Goal: Task Accomplishment & Management: Manage account settings

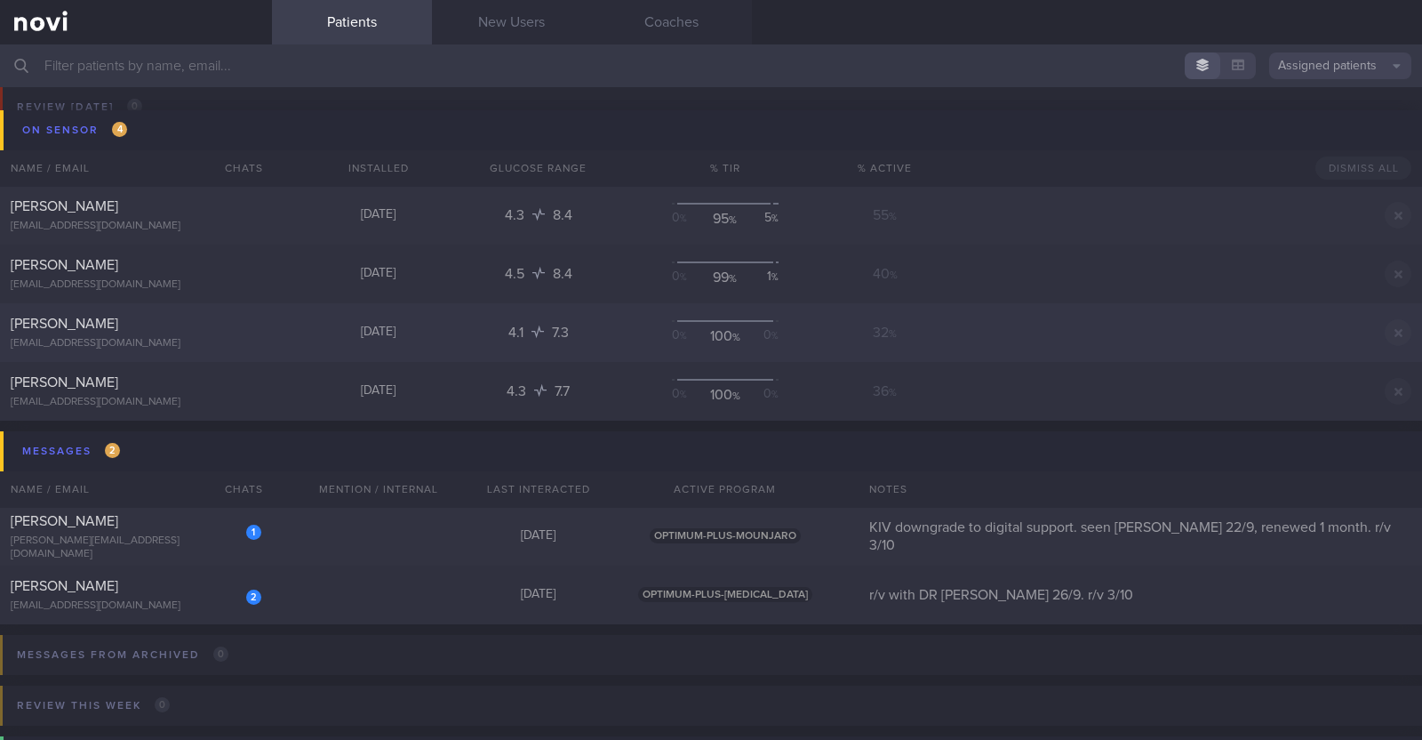
scroll to position [110, 0]
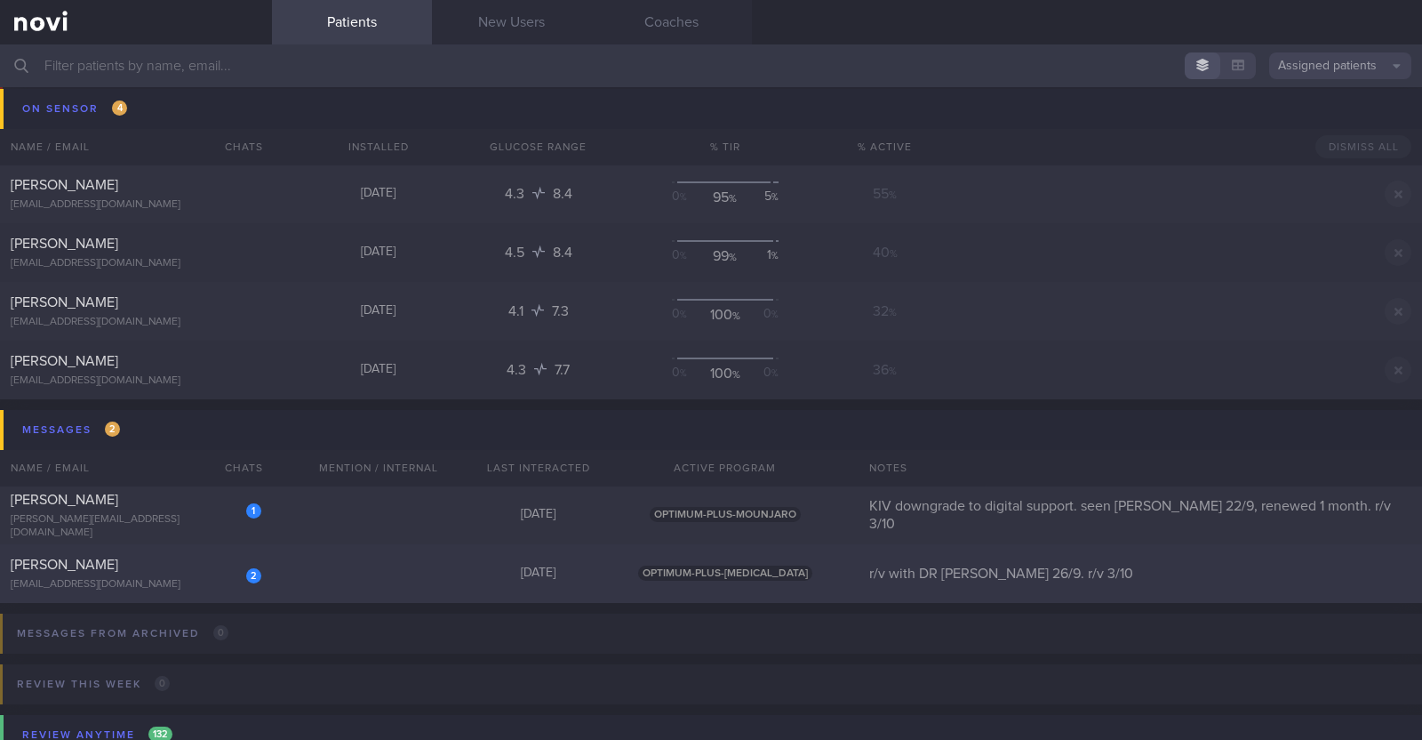
click at [354, 574] on div "2 Tan Tiong Hean grpqbkybr9@privaterelay.appleid.com Today OPTIMUM-PLUS-OZEMPIC…" at bounding box center [711, 573] width 1422 height 59
select select "9"
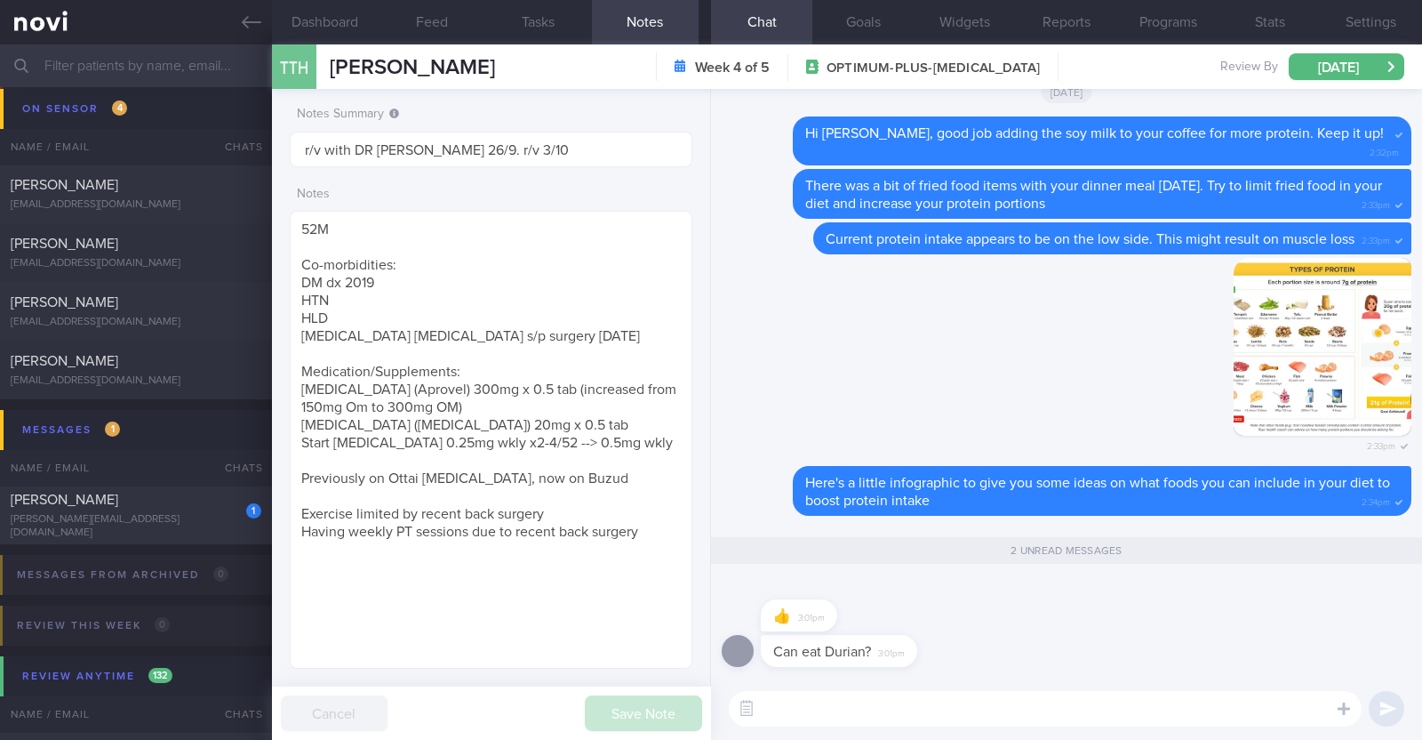
click at [791, 700] on textarea at bounding box center [1045, 709] width 633 height 36
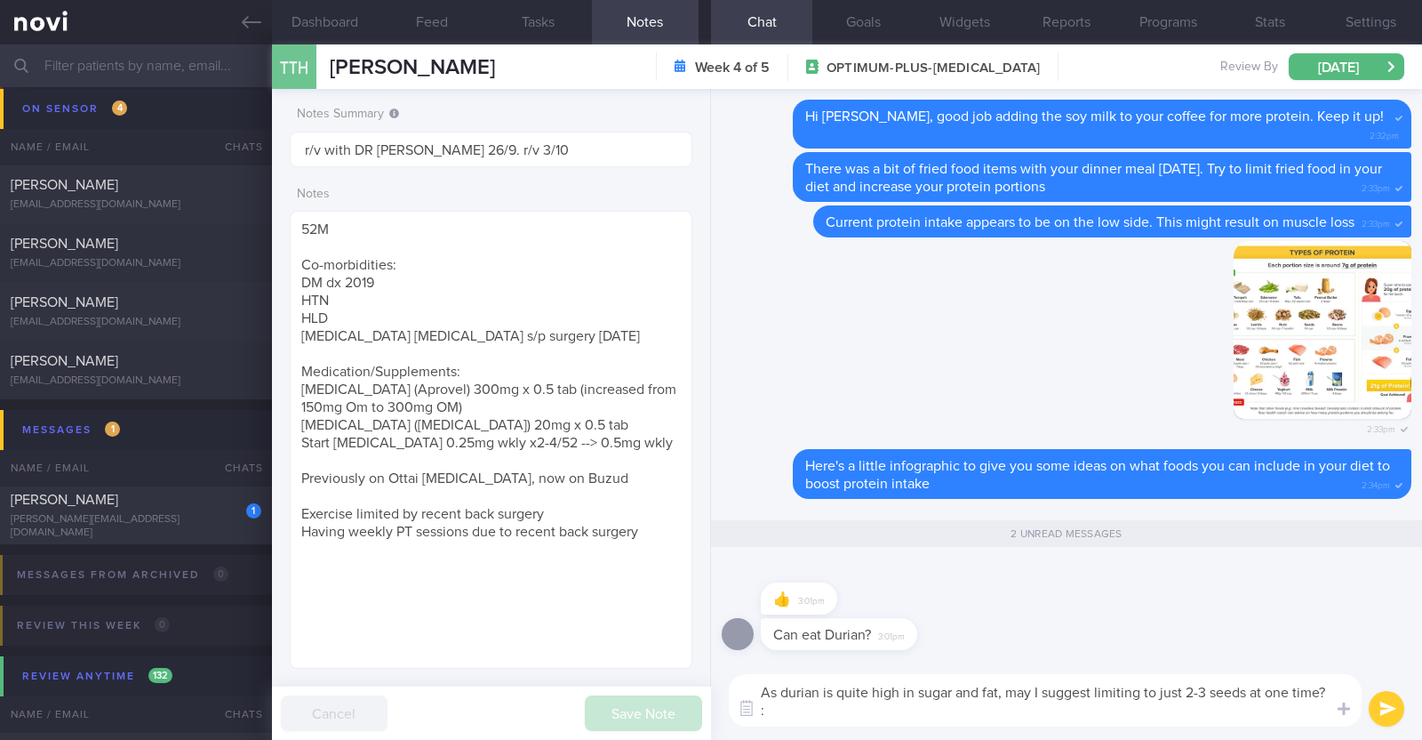
type textarea "As durian is quite high in sugar and fat, may I suggest limiting to just 2-3 se…"
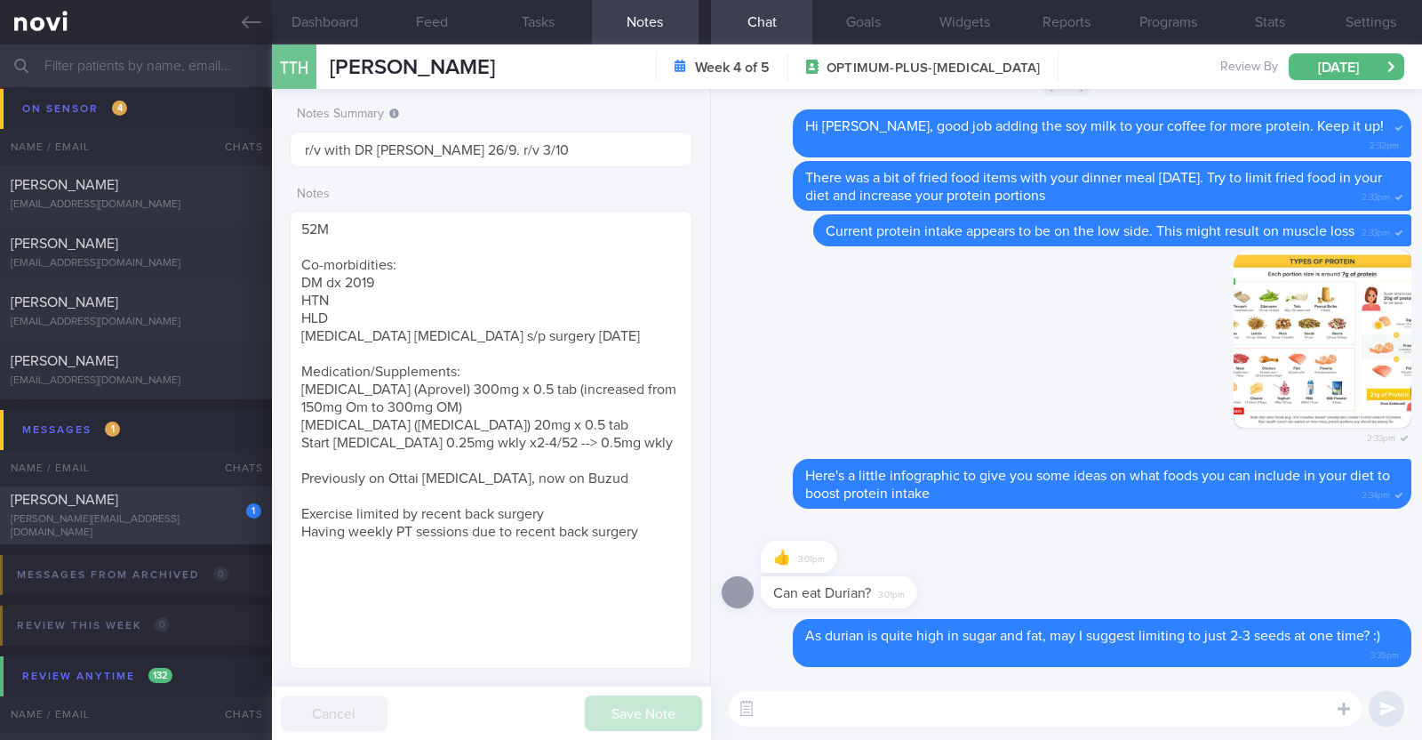
click at [147, 514] on div "1 James Handshaw handshaw@me.com" at bounding box center [136, 515] width 272 height 49
type input "KIV downgrade to digital support. seen Dr Kyle 22/9, renewed 1 month. r/v 3/10"
type textarea "31M Comorbidities OSA (not officially diagnosed) Nil meds Mounjaro 10mg 3x a we…"
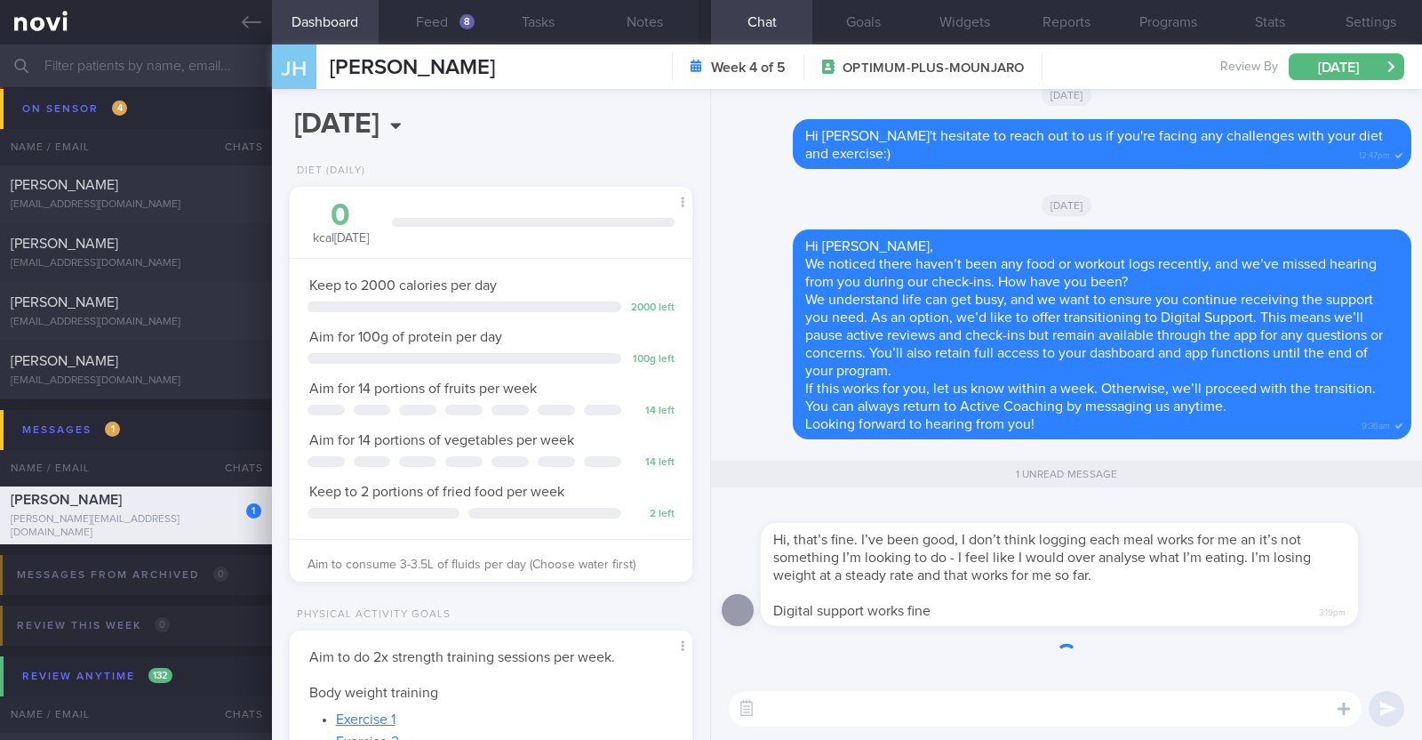
scroll to position [202, 354]
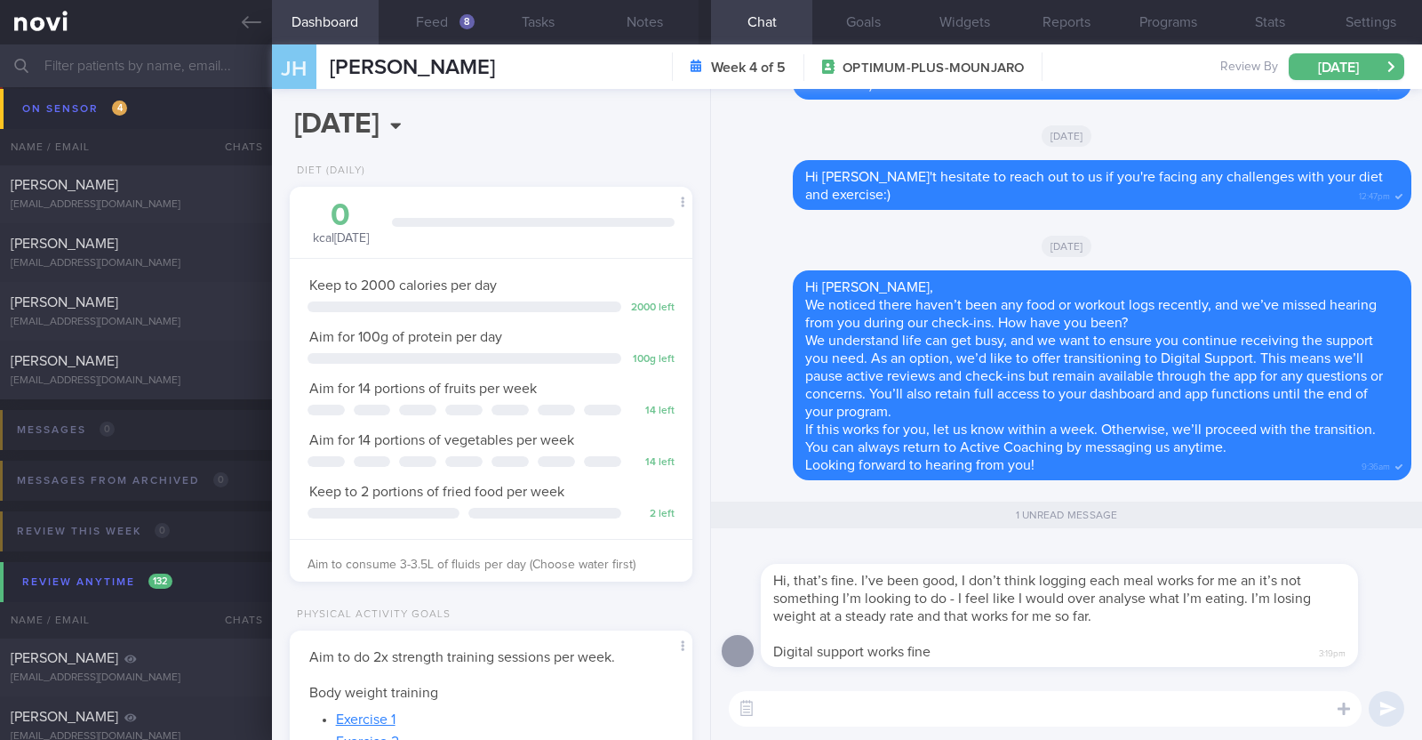
click at [1142, 718] on textarea at bounding box center [1045, 709] width 633 height 36
click at [763, 712] on textarea "Thank you for getting back to us." at bounding box center [1045, 709] width 633 height 36
click at [985, 703] on textarea "Thank you for getting back to us." at bounding box center [1045, 709] width 633 height 36
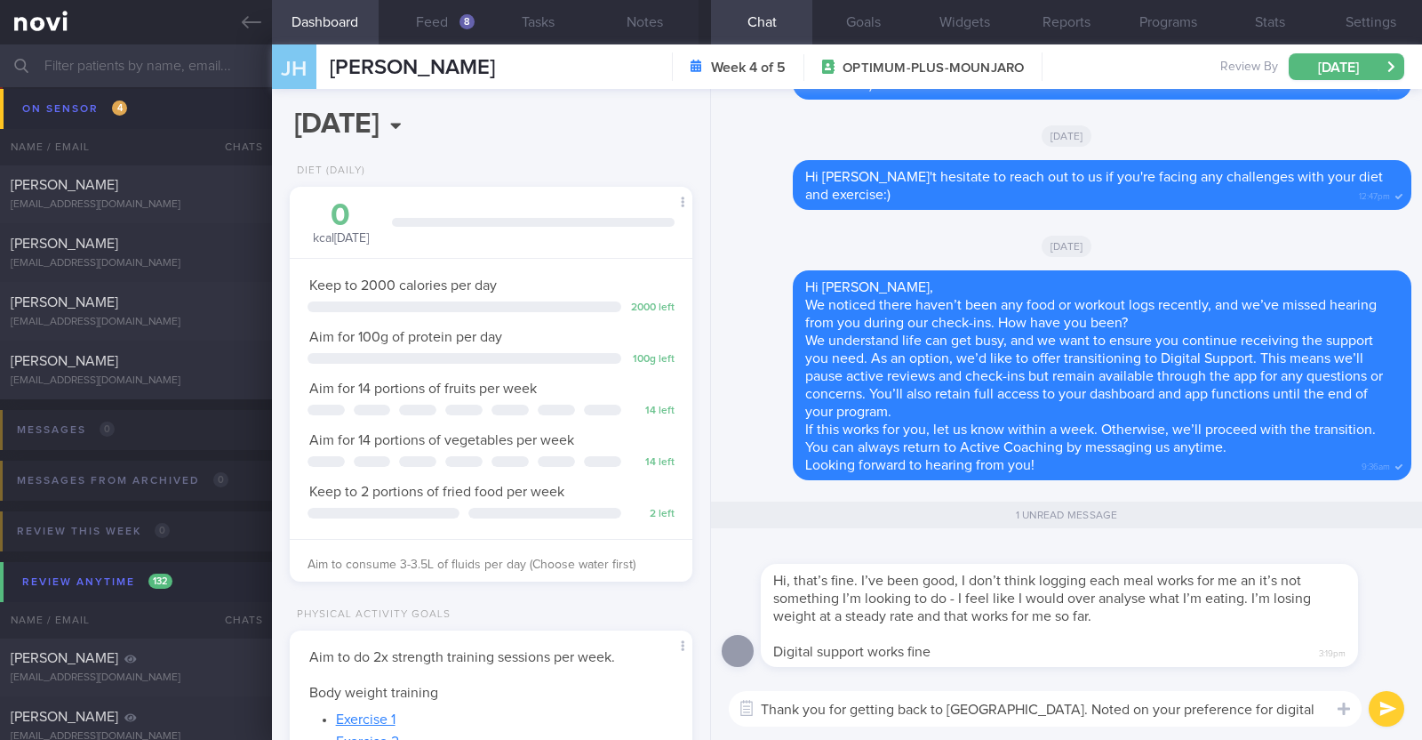
scroll to position [0, 0]
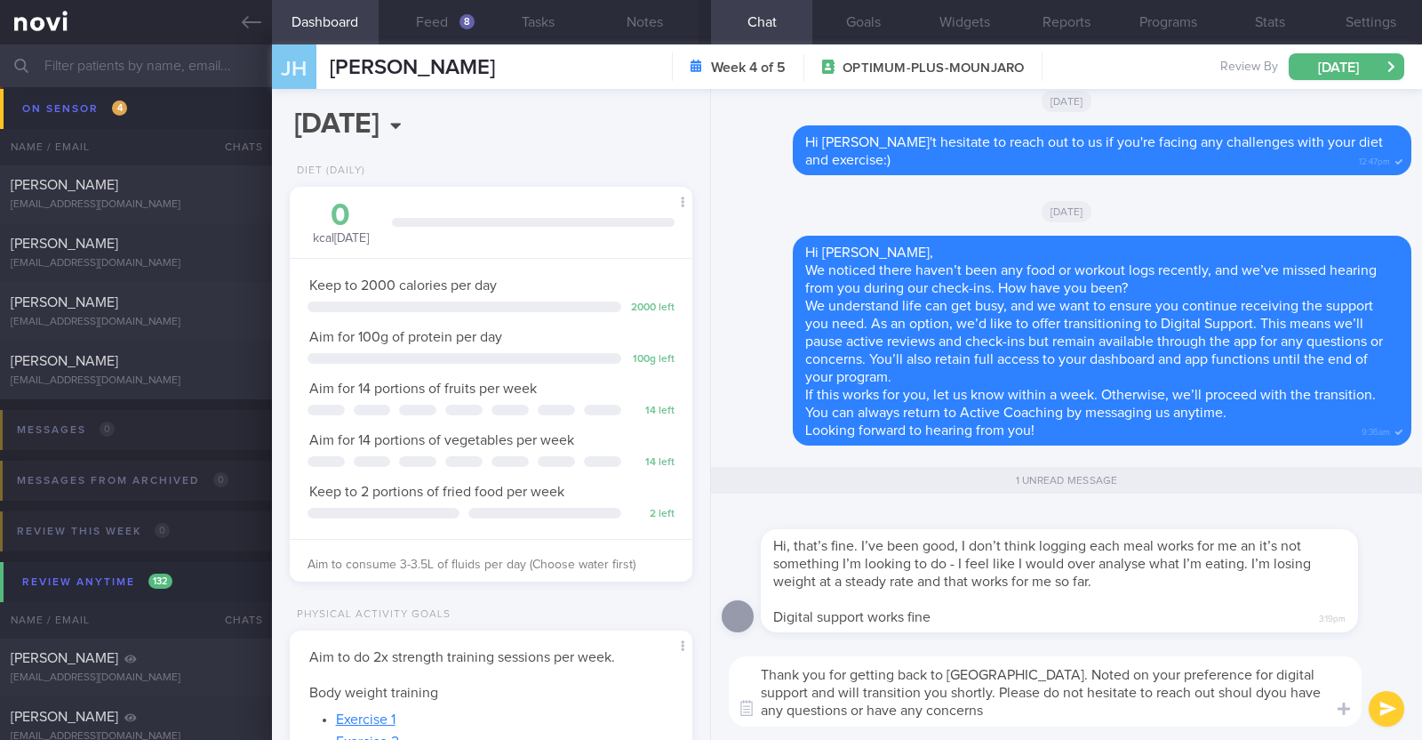
click at [1156, 690] on textarea "Thank you for getting back to us. Noted on your preference for digital support …" at bounding box center [1045, 691] width 633 height 70
click at [904, 706] on textarea "Thank you for getting back to us. Noted on your preference for digital support …" at bounding box center [1045, 691] width 633 height 70
type textarea "Thank you for getting back to us. Noted on your preference for digital support …"
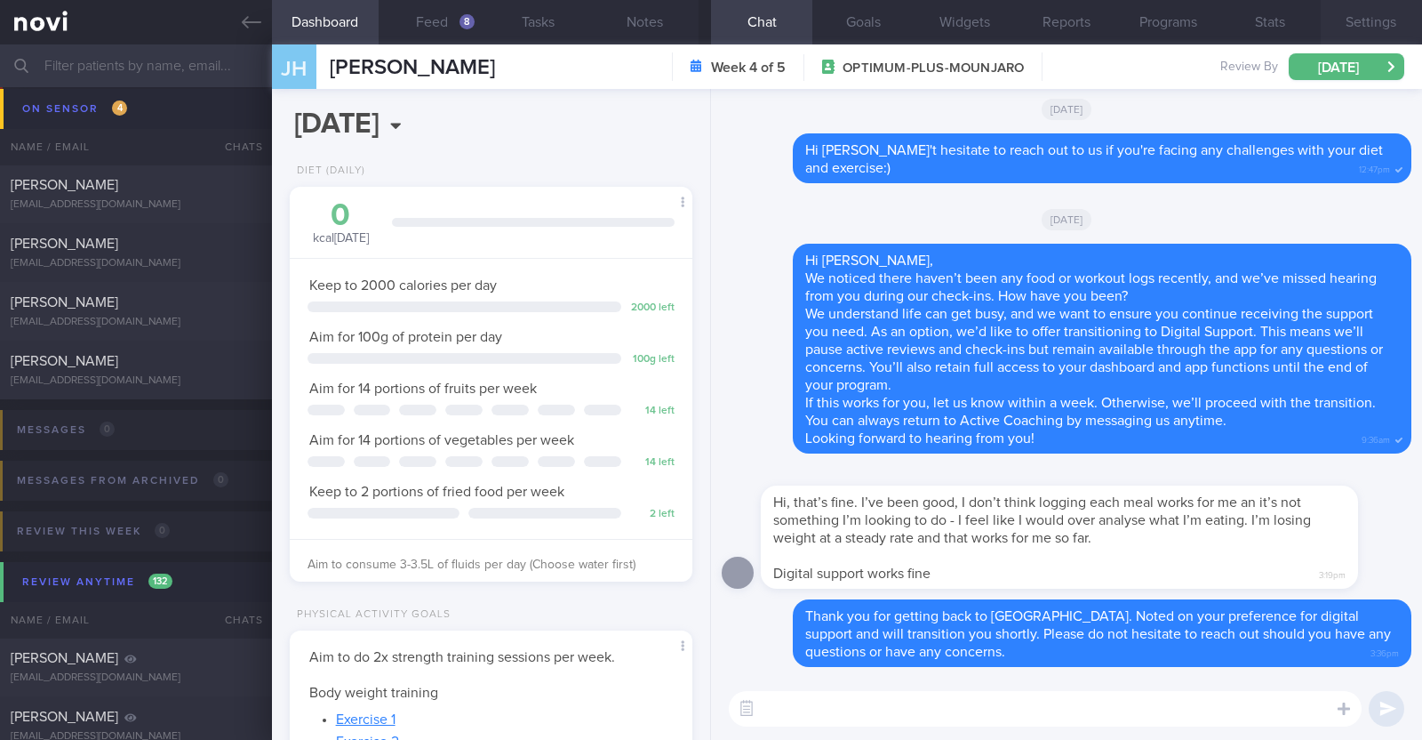
click at [1373, 27] on button "Settings" at bounding box center [1371, 22] width 101 height 44
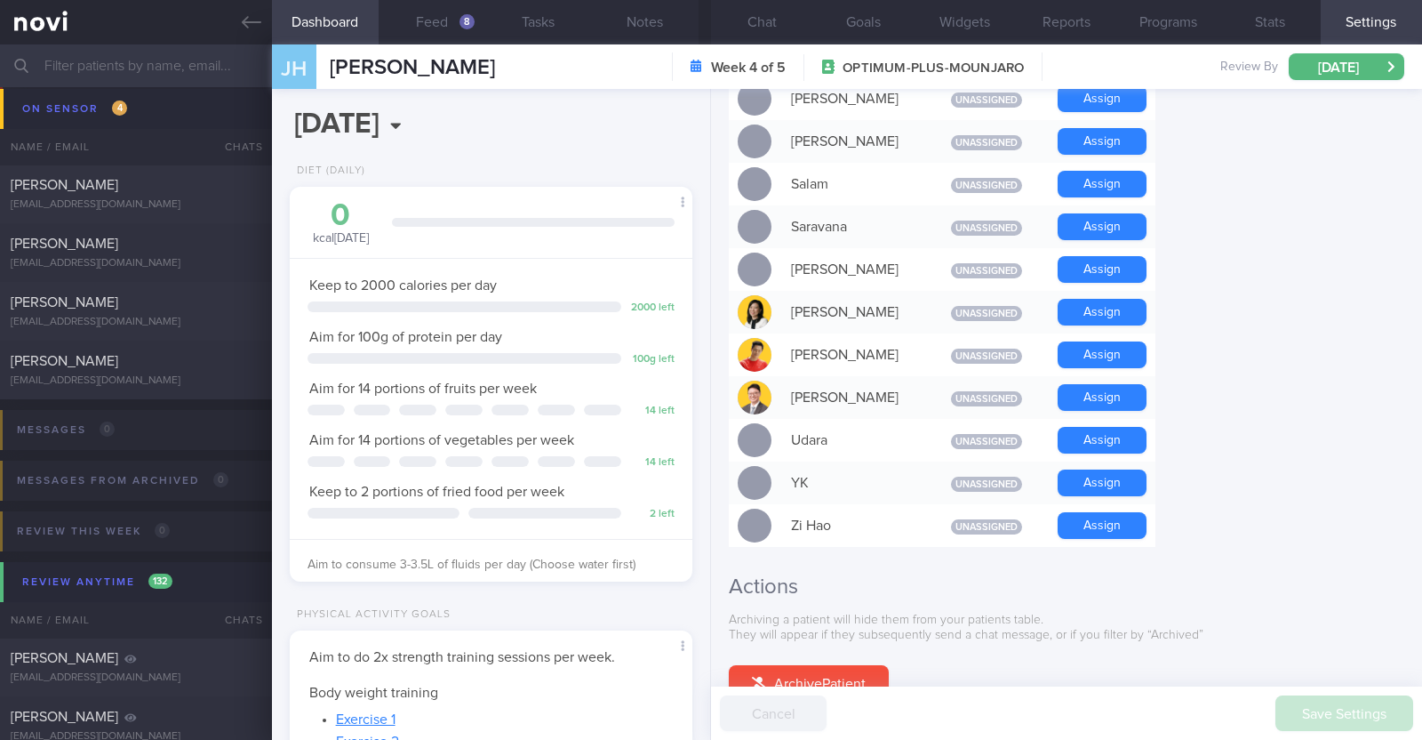
scroll to position [1614, 0]
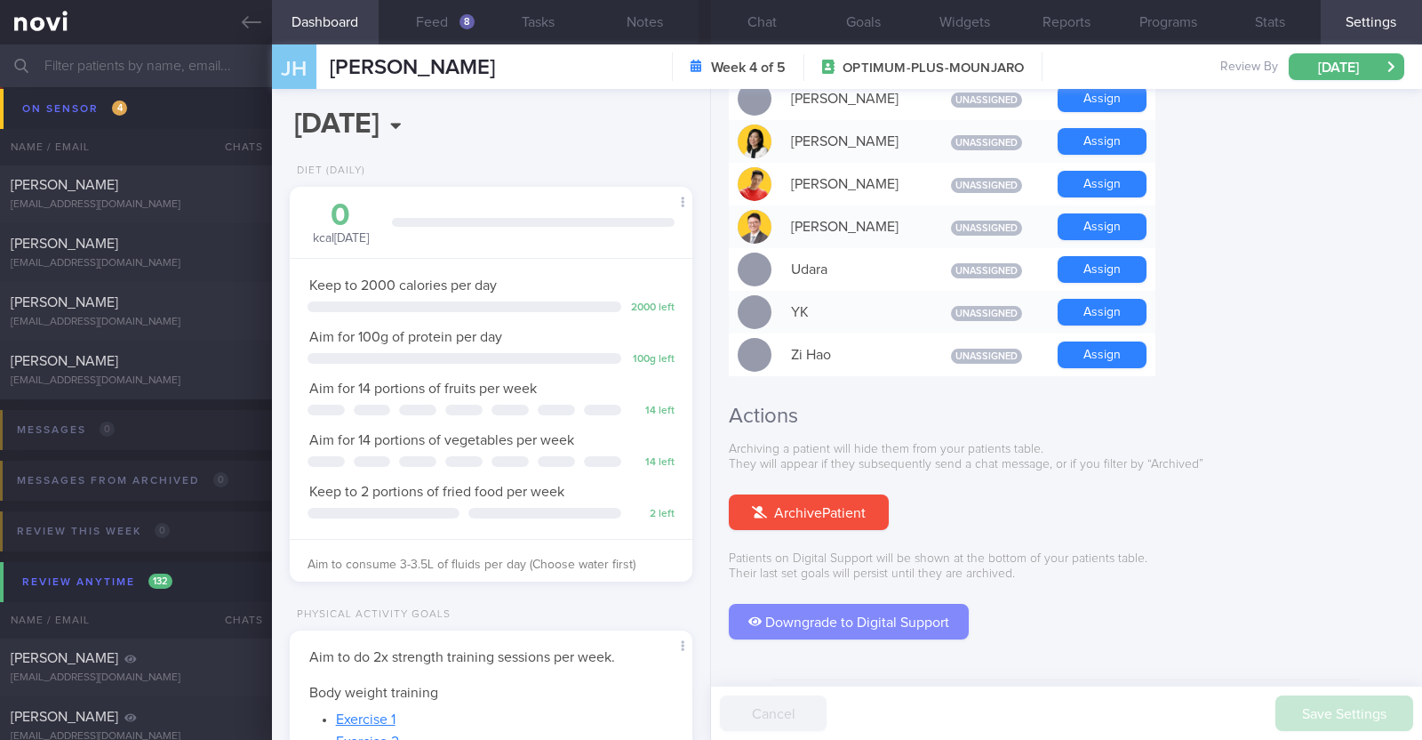
click at [869, 604] on button "Downgrade to Digital Support" at bounding box center [849, 622] width 240 height 36
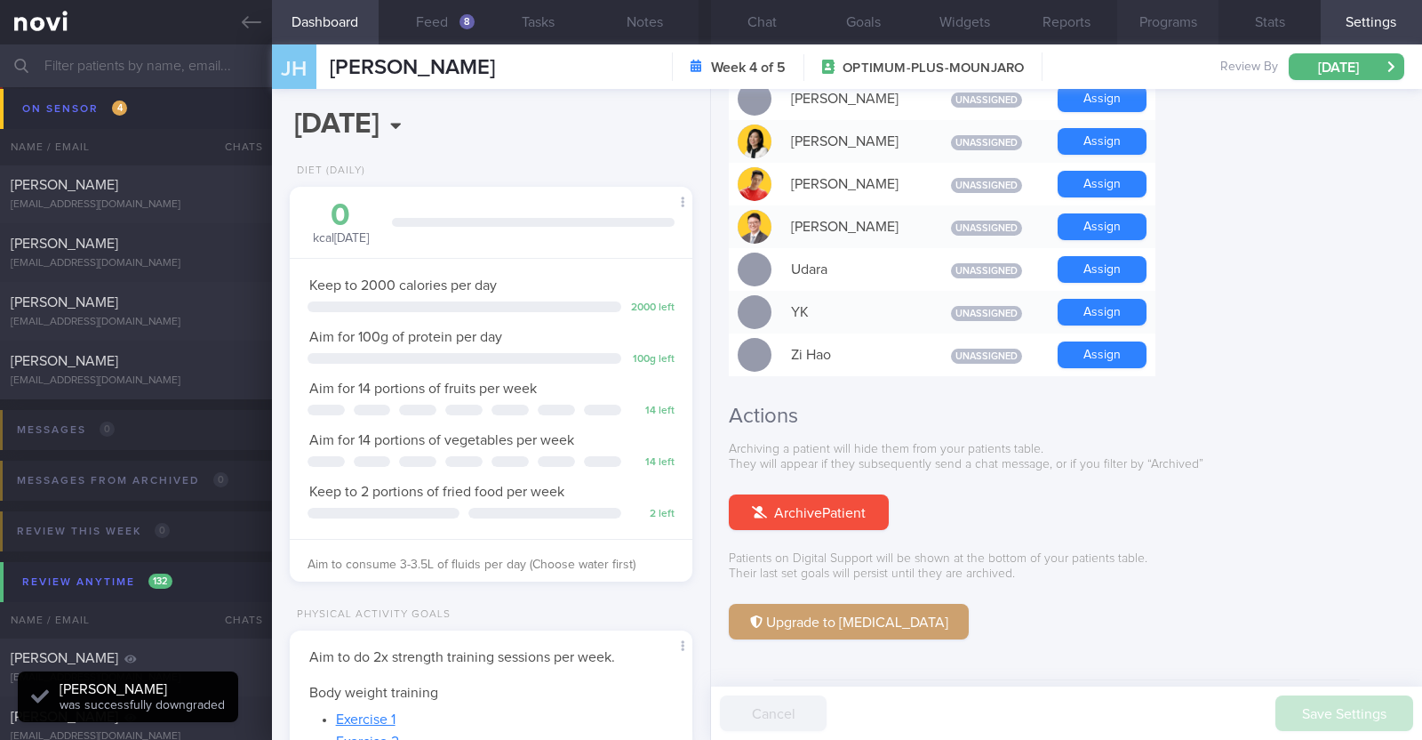
click at [1168, 14] on button "Programs" at bounding box center [1167, 22] width 101 height 44
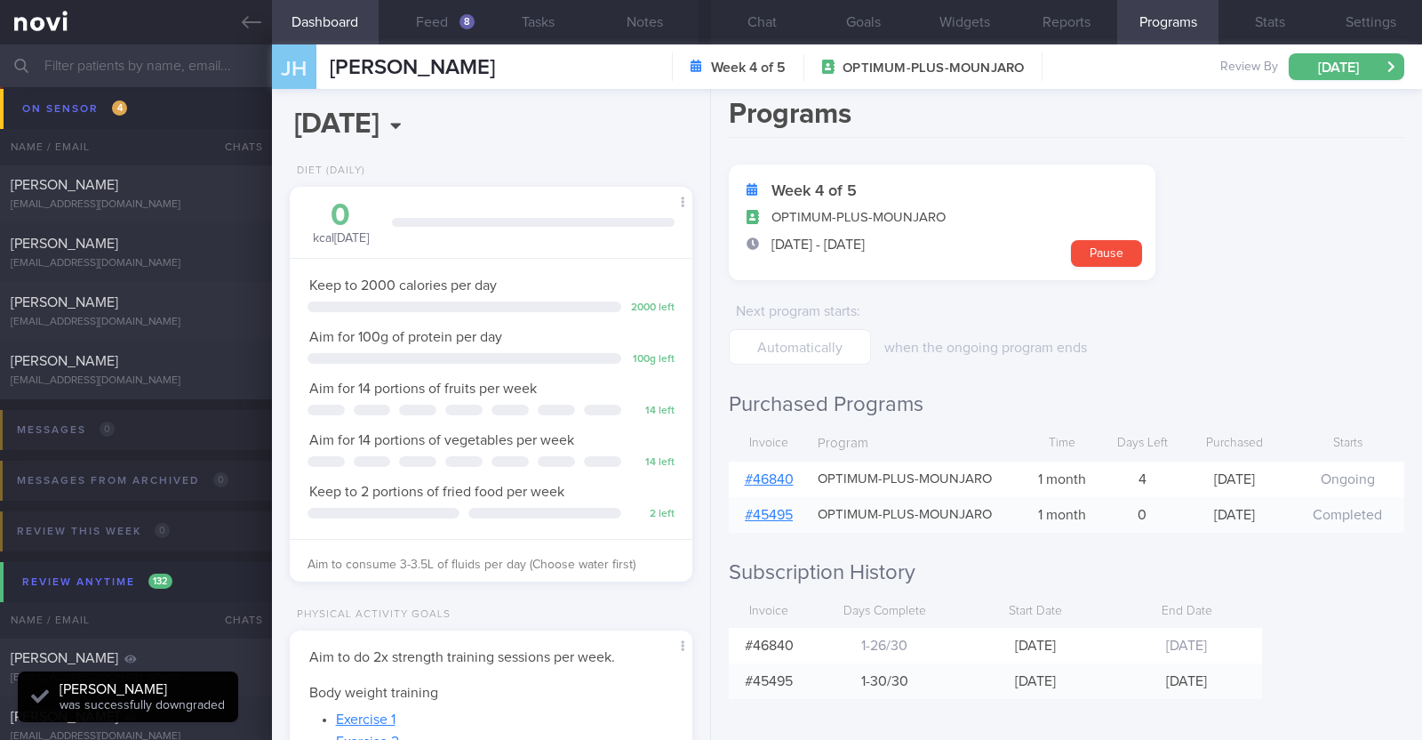
scroll to position [12, 0]
click at [786, 478] on link "# 46840" at bounding box center [769, 476] width 49 height 14
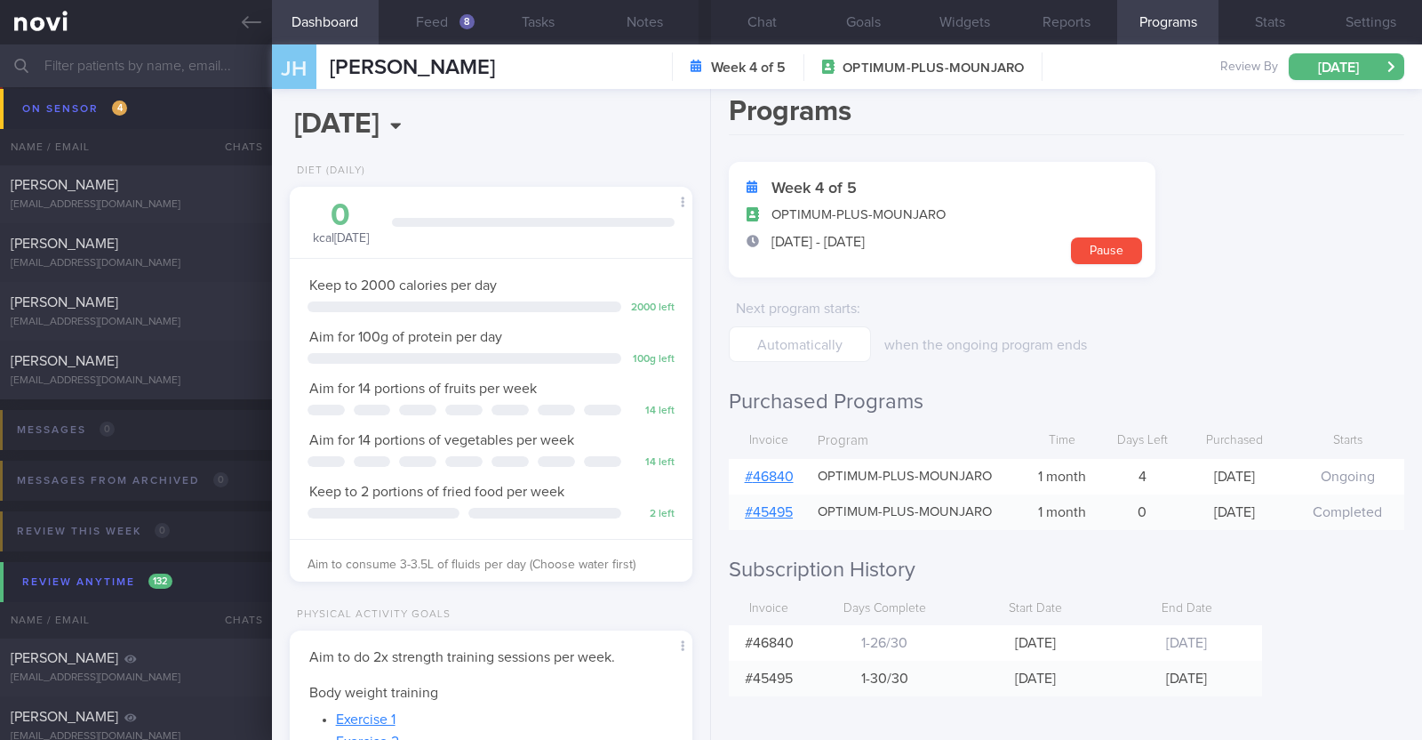
click at [1240, 261] on form "Week 4 of 5 OPTIMUM-PLUS-MOUNJARO 31 Aug - 29 Sep Pause Next program starts : w…" at bounding box center [1067, 262] width 676 height 200
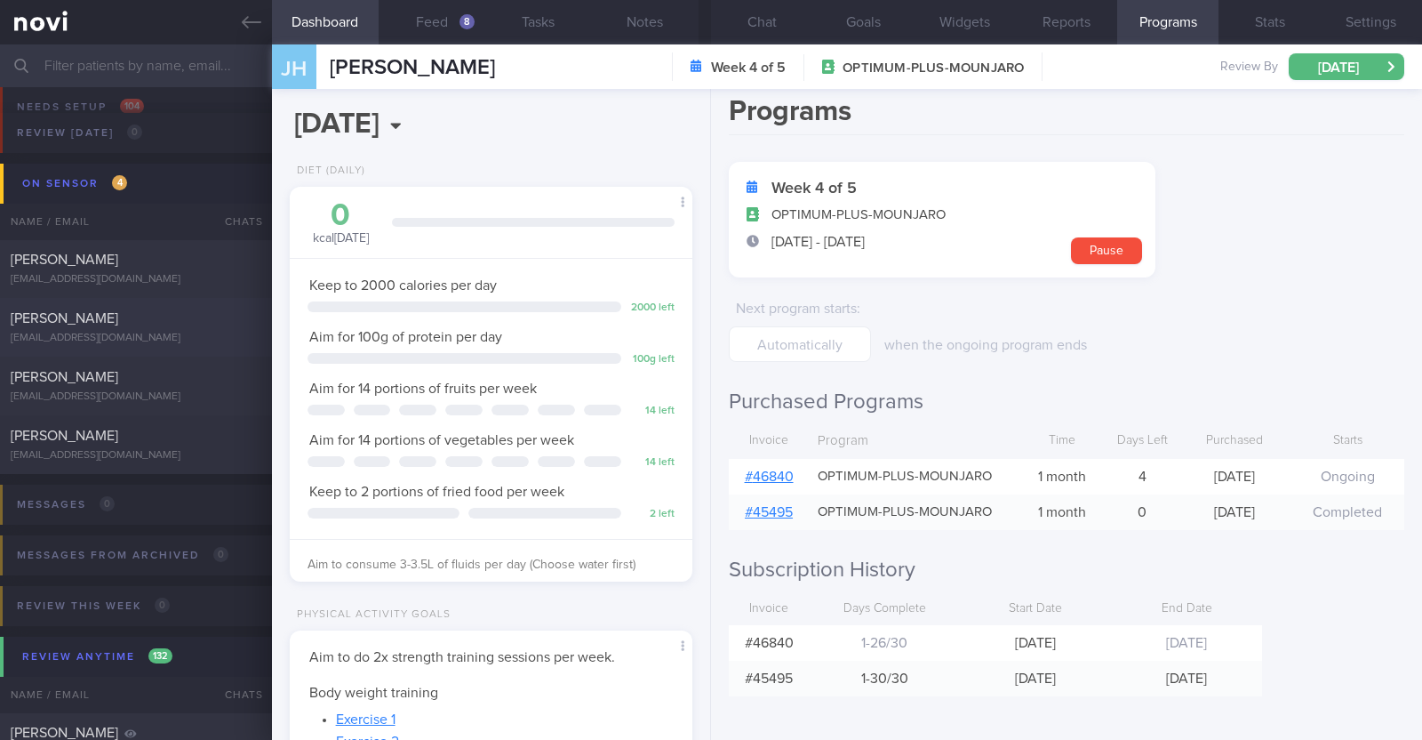
scroll to position [0, 0]
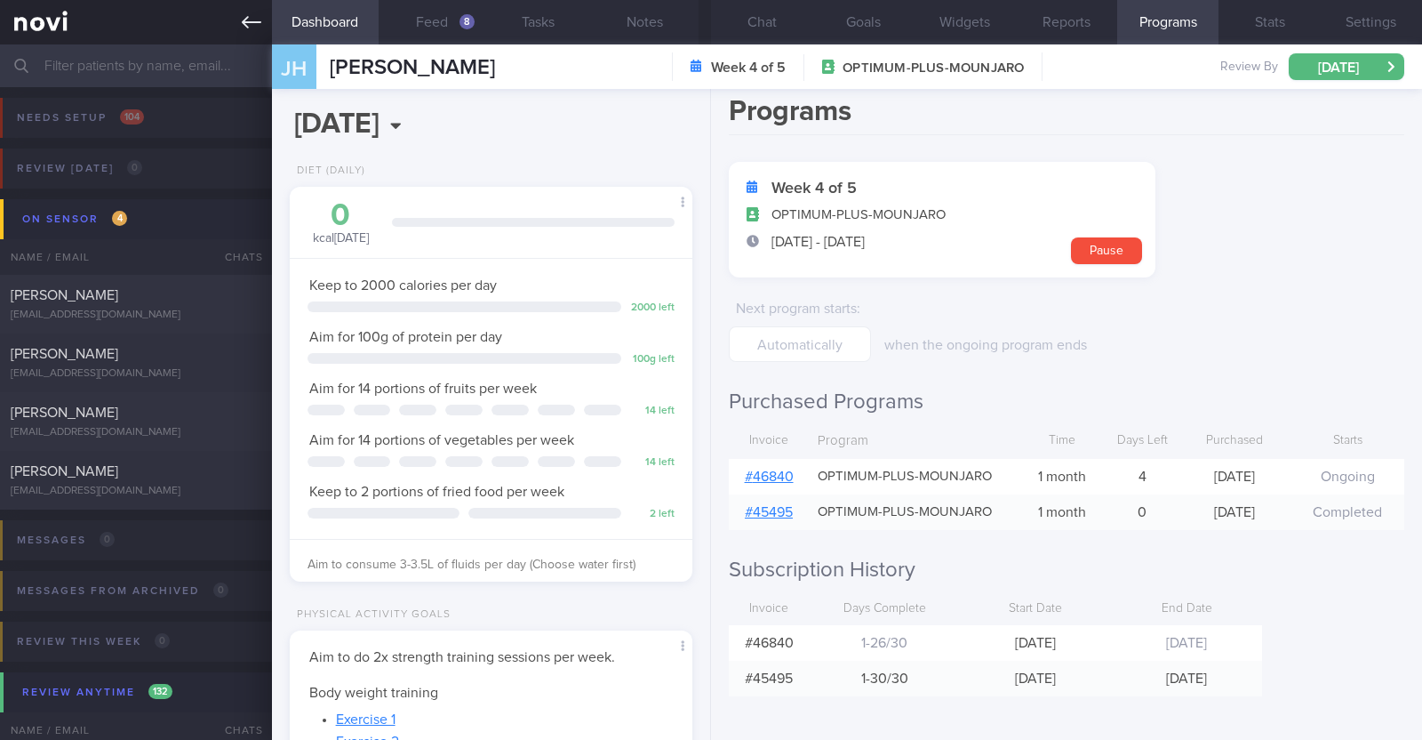
click at [241, 35] on link at bounding box center [136, 22] width 272 height 44
